Goal: Find specific page/section: Find specific page/section

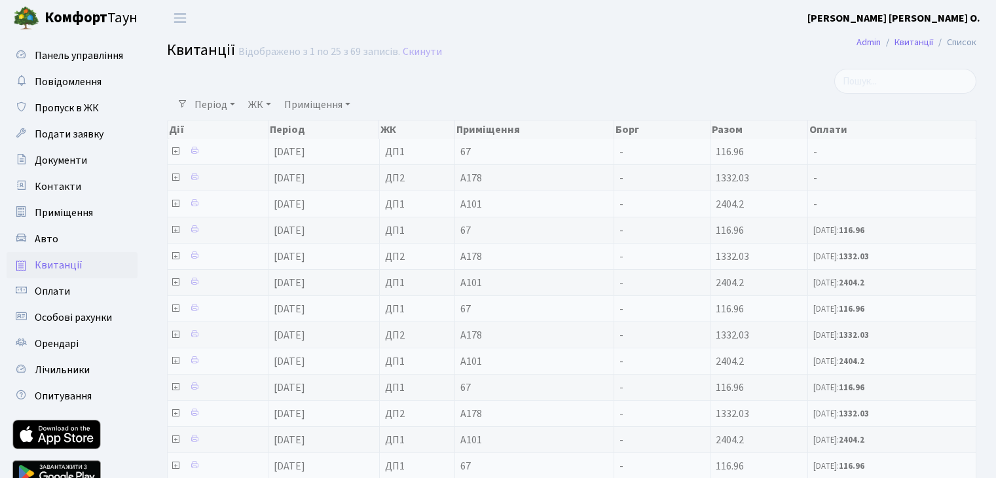
select select "25"
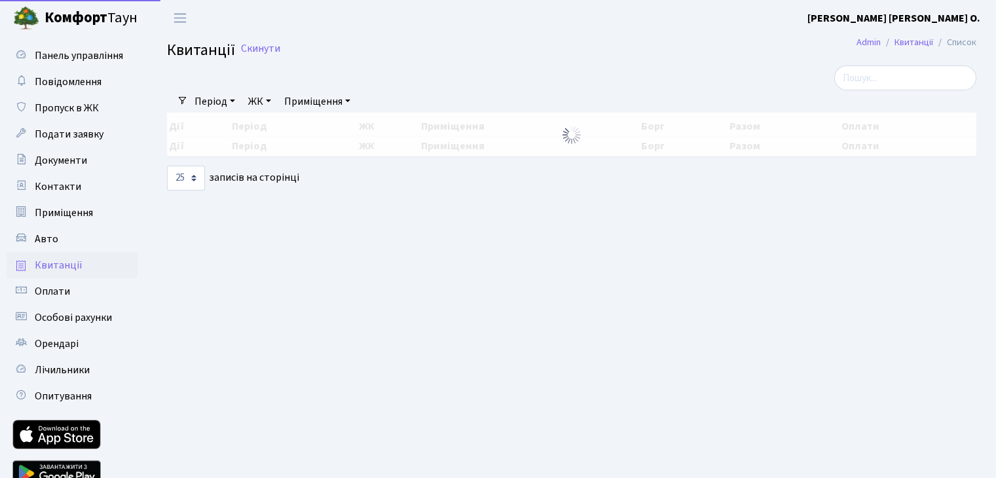
select select "25"
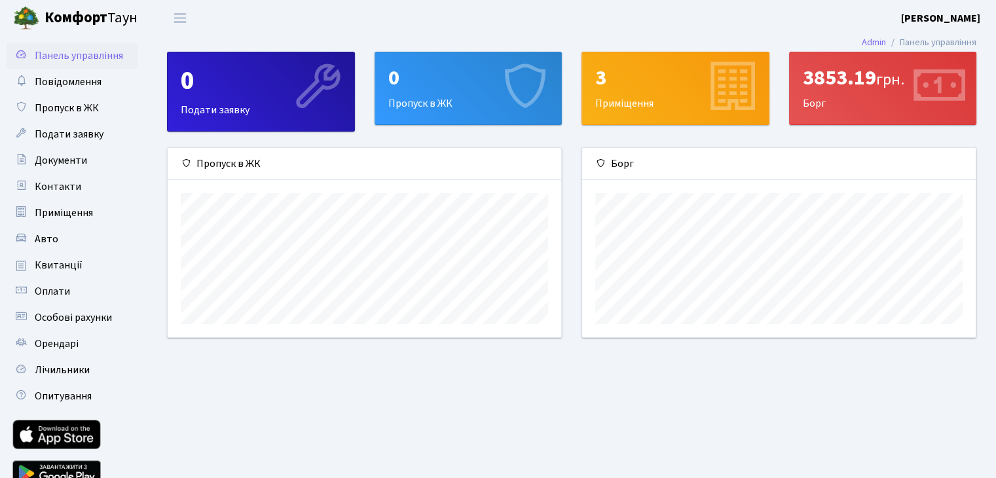
scroll to position [189, 393]
click at [825, 80] on div "3853.19 грн." at bounding box center [883, 78] width 160 height 25
click at [71, 265] on span "Квитанції" at bounding box center [59, 265] width 48 height 14
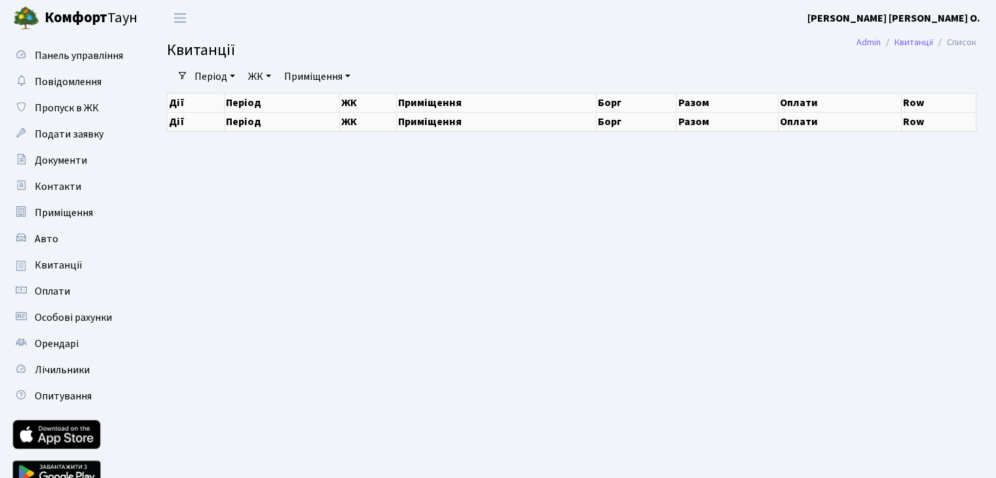
select select "25"
